Goal: Navigation & Orientation: Go to known website

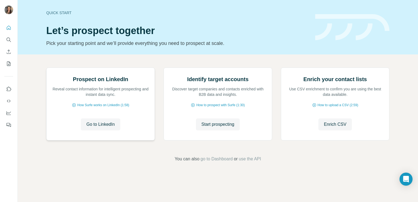
scroll to position [33, 0]
click at [100, 128] on span "Go to LinkedIn" at bounding box center [100, 124] width 28 height 7
